Goal: Navigation & Orientation: Find specific page/section

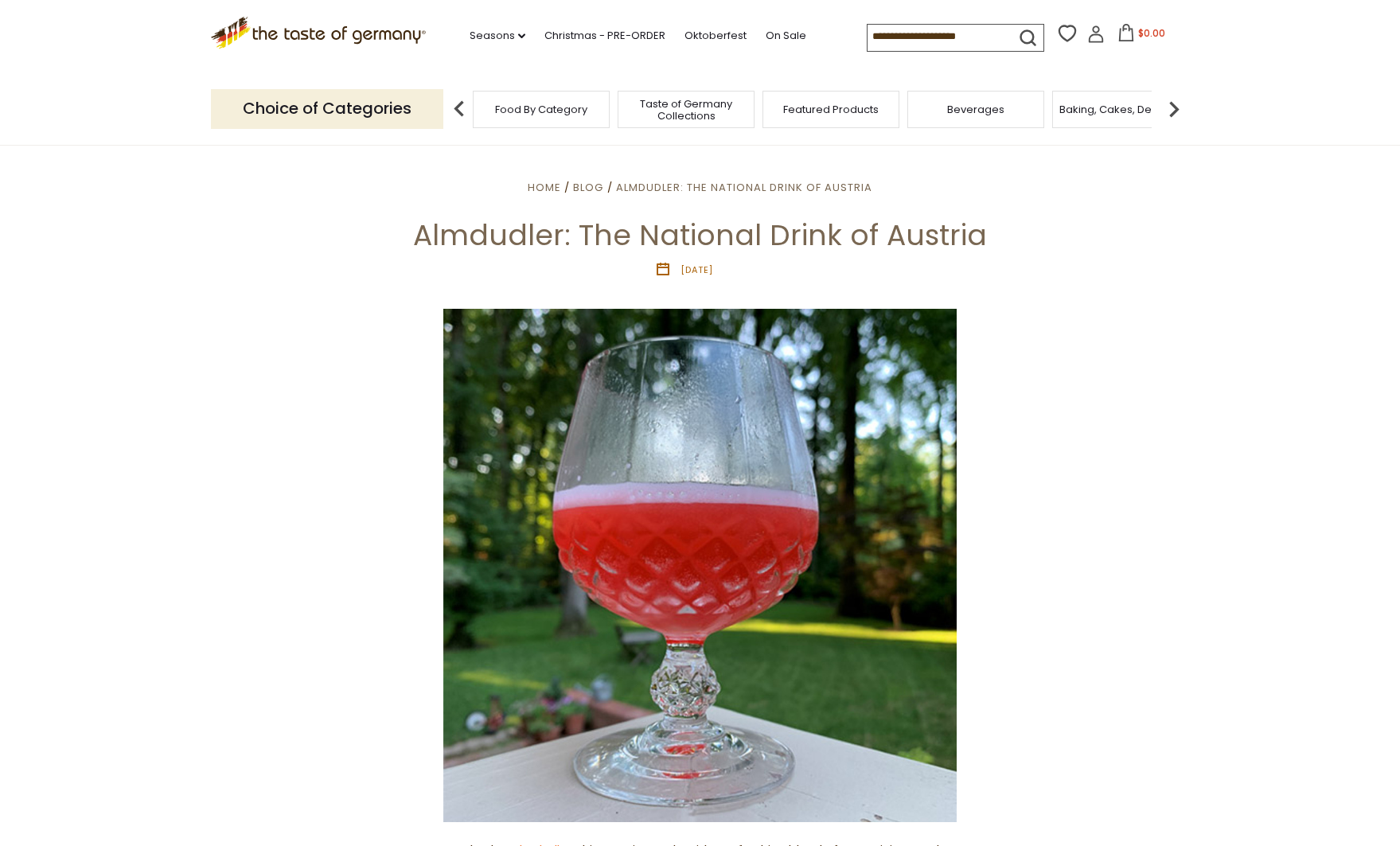
click at [549, 106] on span "Food By Category" at bounding box center [541, 109] width 92 height 12
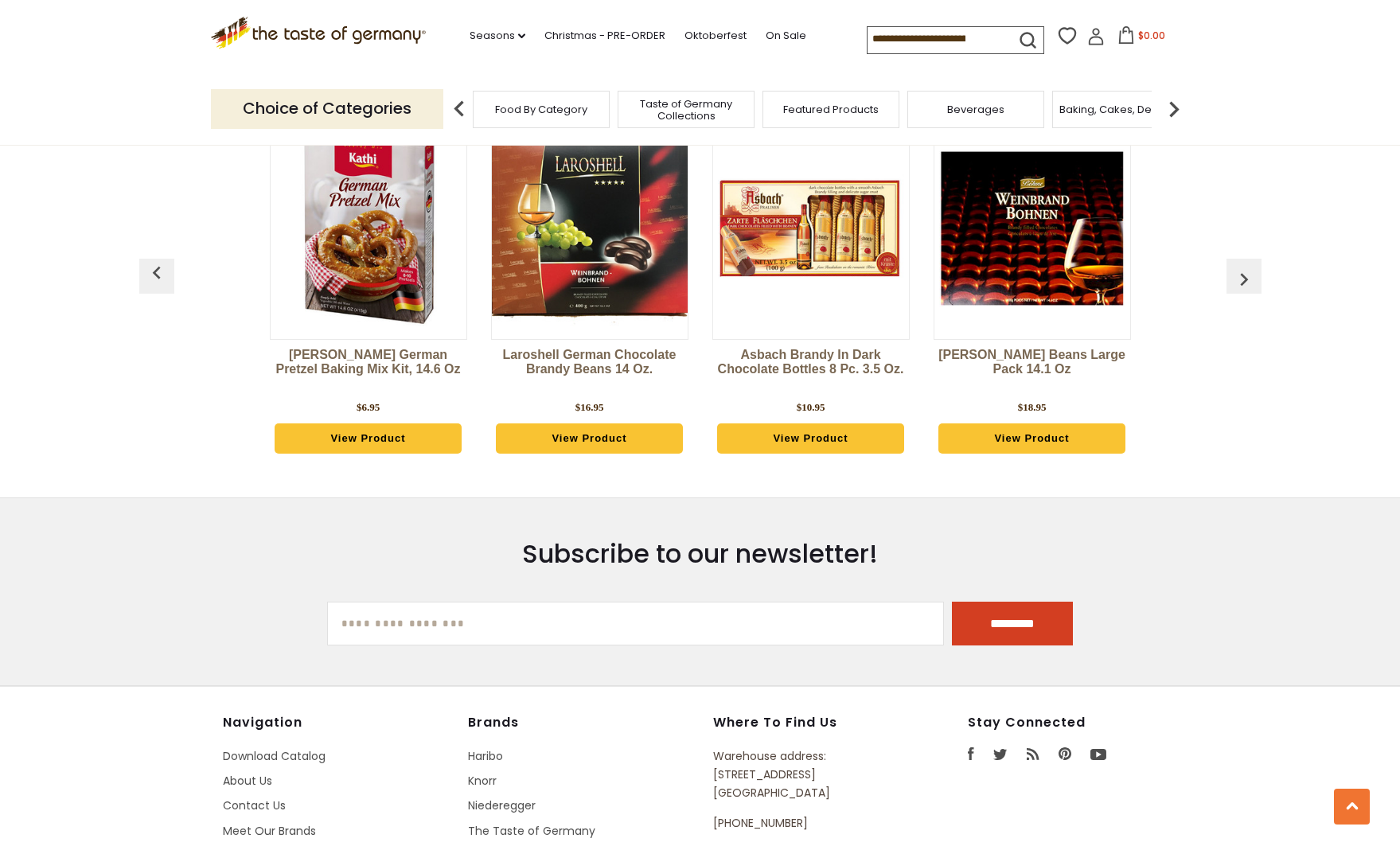
scroll to position [4074, 0]
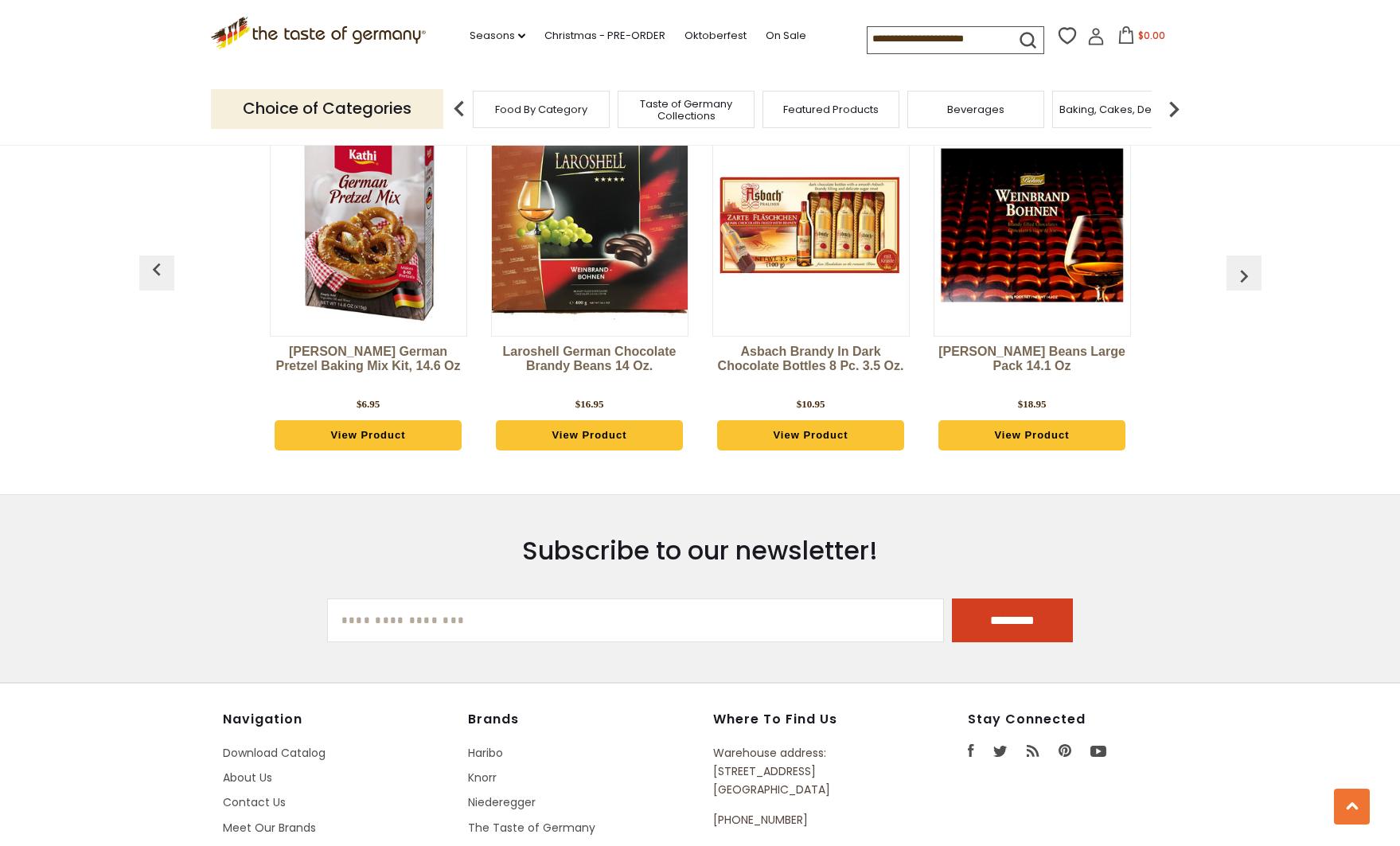
click at [941, 116] on div "Beverages" at bounding box center [976, 109] width 137 height 37
click at [965, 111] on span "Beverages" at bounding box center [975, 109] width 57 height 12
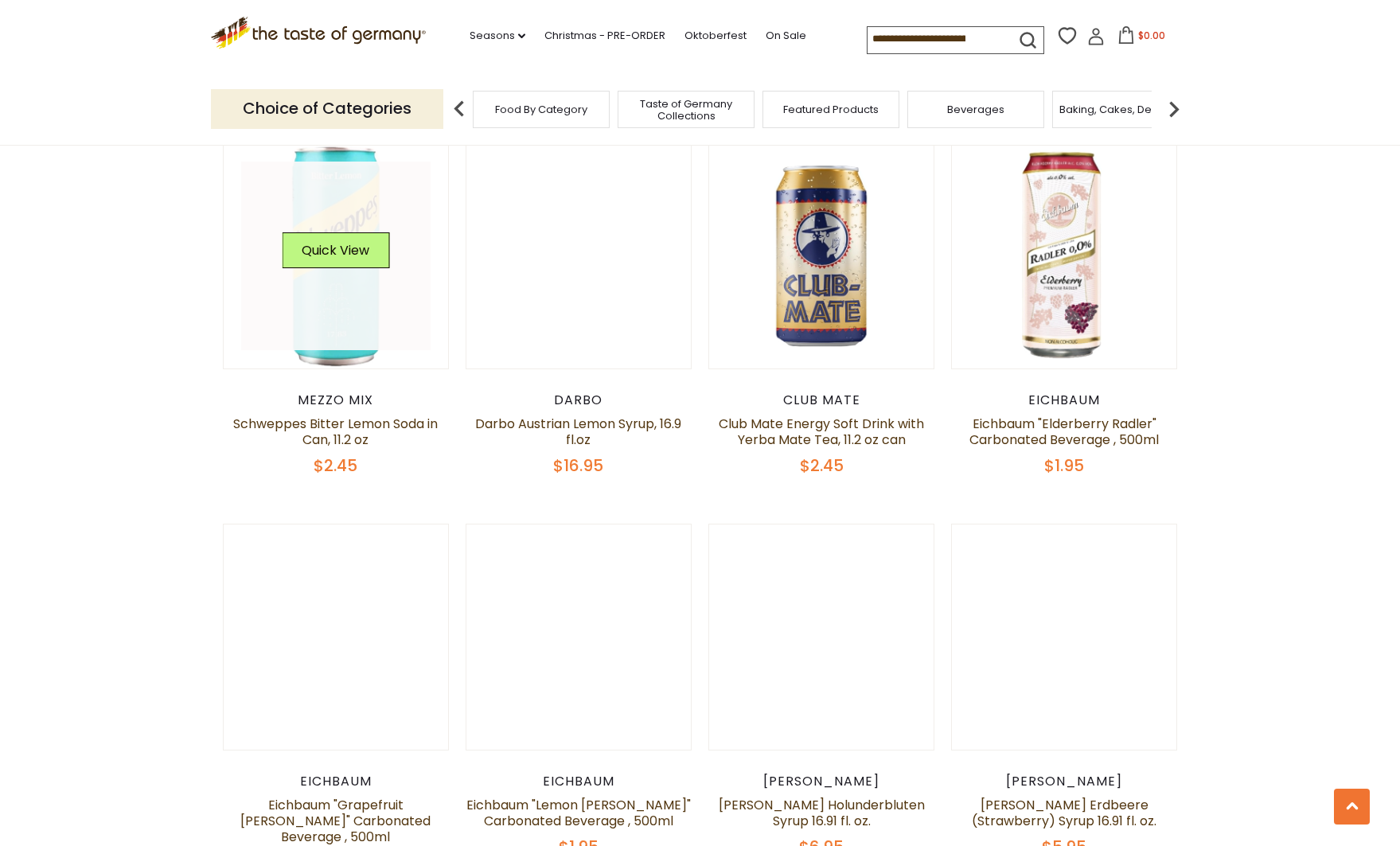
scroll to position [927, 0]
